Goal: Information Seeking & Learning: Learn about a topic

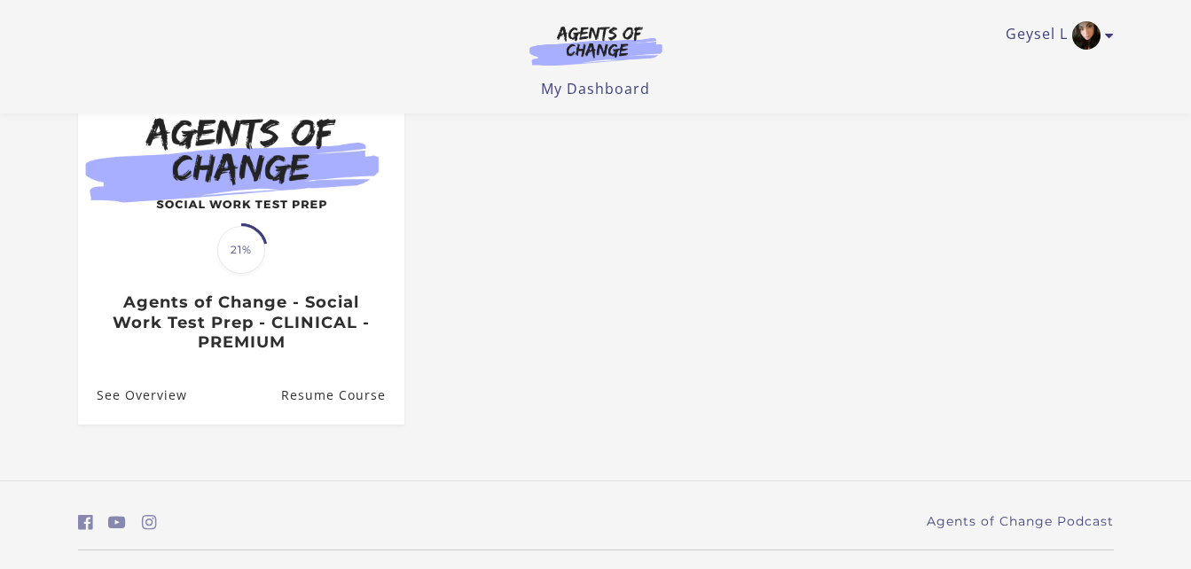
scroll to position [213, 0]
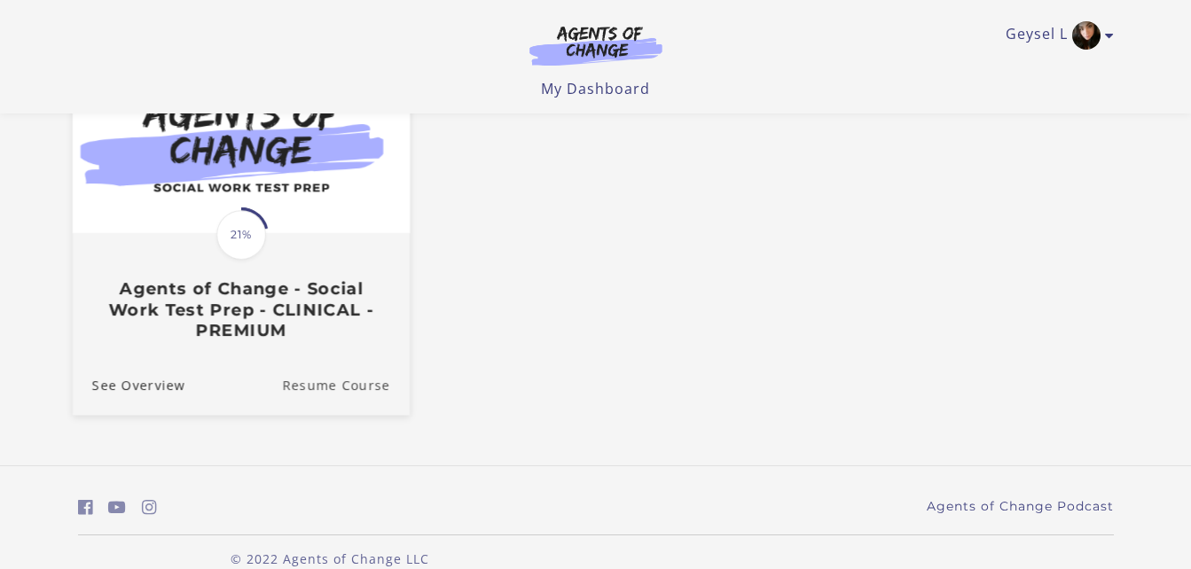
click at [316, 391] on link "Resume Course" at bounding box center [346, 384] width 128 height 59
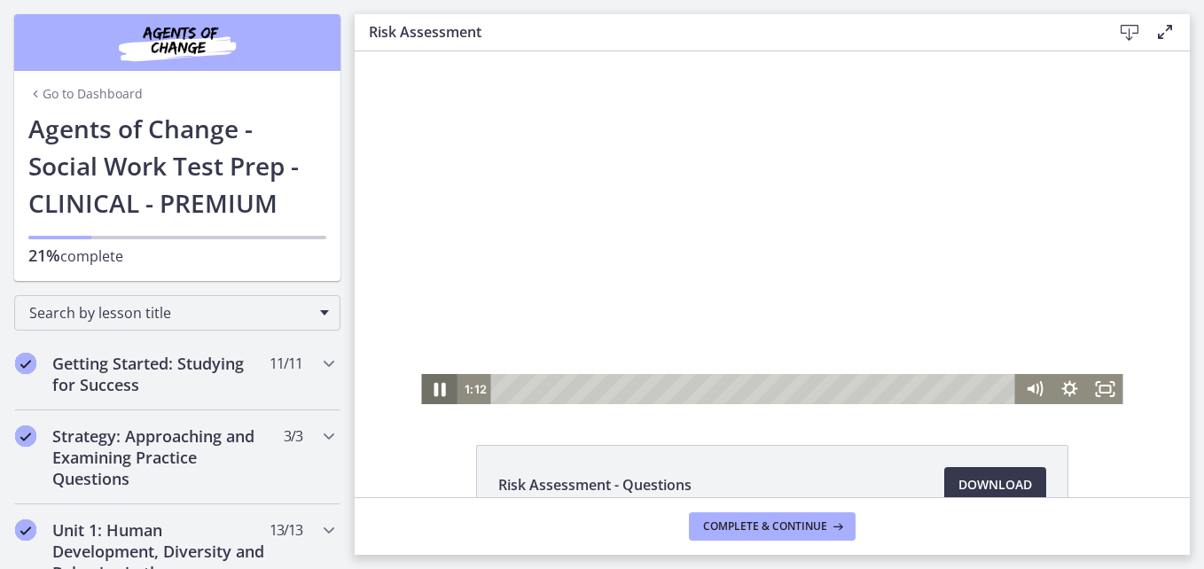
click at [434, 379] on icon "Pause" at bounding box center [439, 389] width 43 height 36
click at [435, 385] on icon "Play Video" at bounding box center [440, 389] width 11 height 15
click at [433, 385] on icon "Pause" at bounding box center [439, 389] width 43 height 36
click at [435, 385] on icon "Play Video" at bounding box center [440, 389] width 11 height 15
click at [433, 385] on icon "Pause" at bounding box center [438, 389] width 35 height 30
